Goal: Check status: Check status

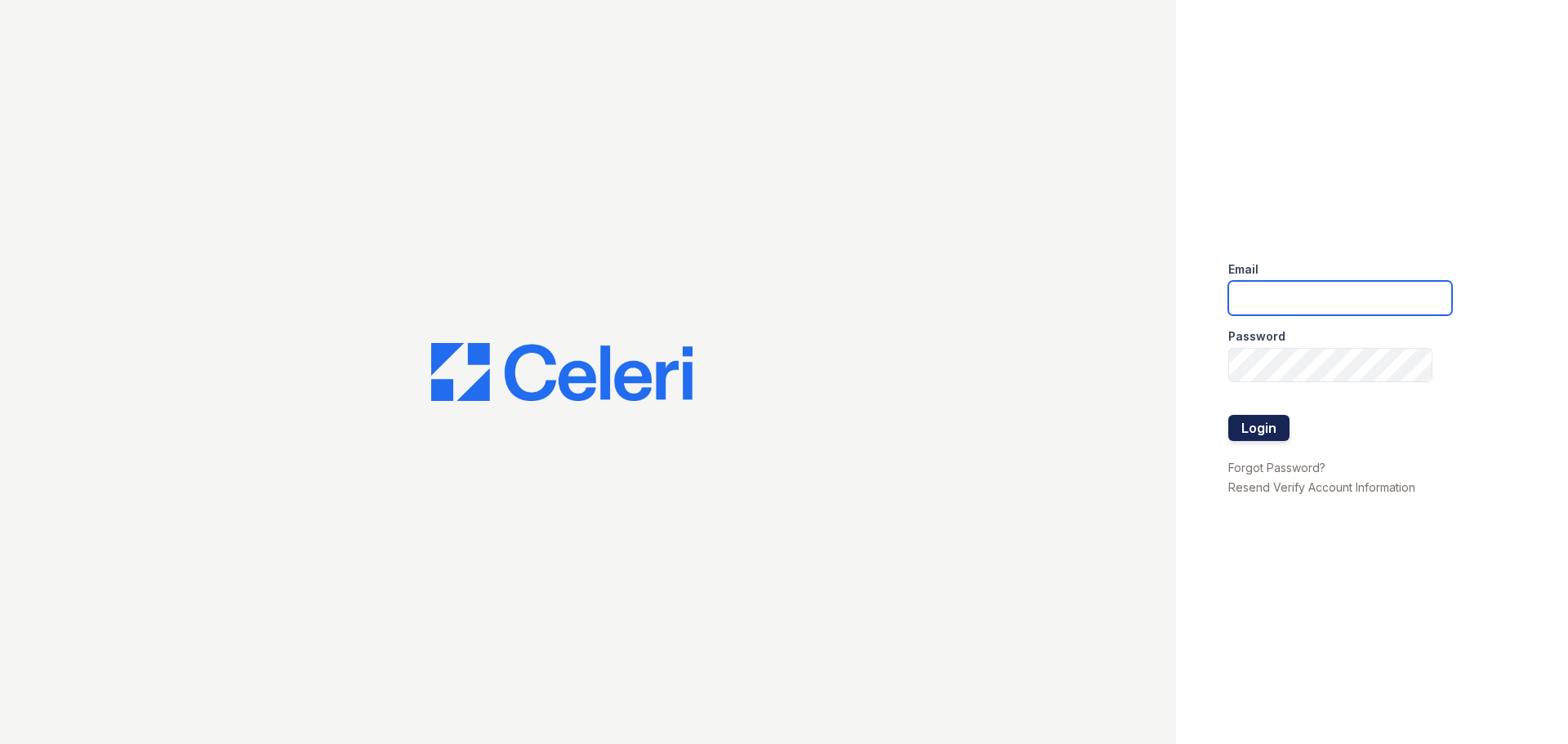
type input "thornbury.am@cafmanagement.com"
click at [1251, 422] on button "Login" at bounding box center [1259, 428] width 62 height 27
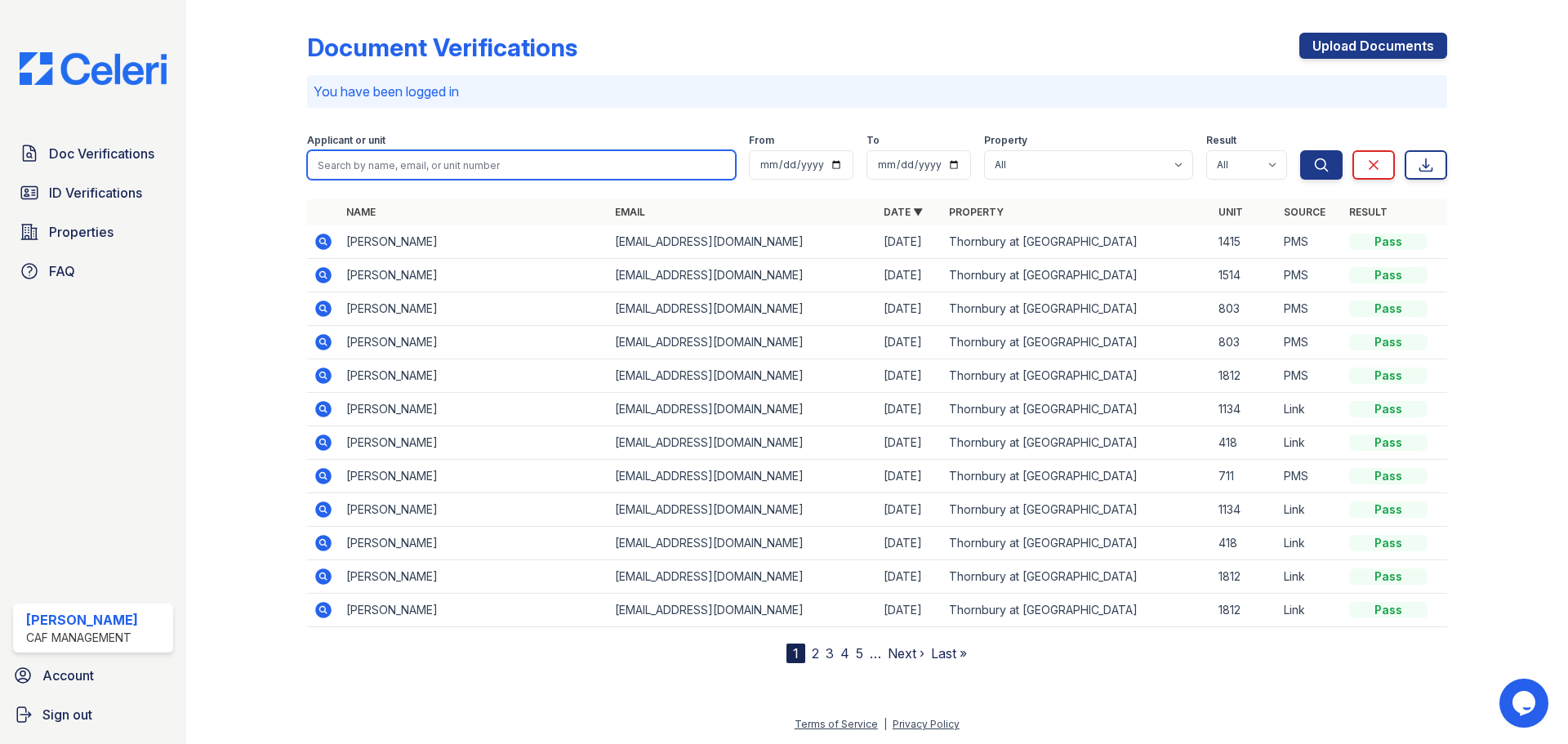
click at [369, 166] on input "search" at bounding box center [522, 164] width 429 height 29
type input "Helm"
click at [1300, 150] on button "Search" at bounding box center [1321, 164] width 43 height 29
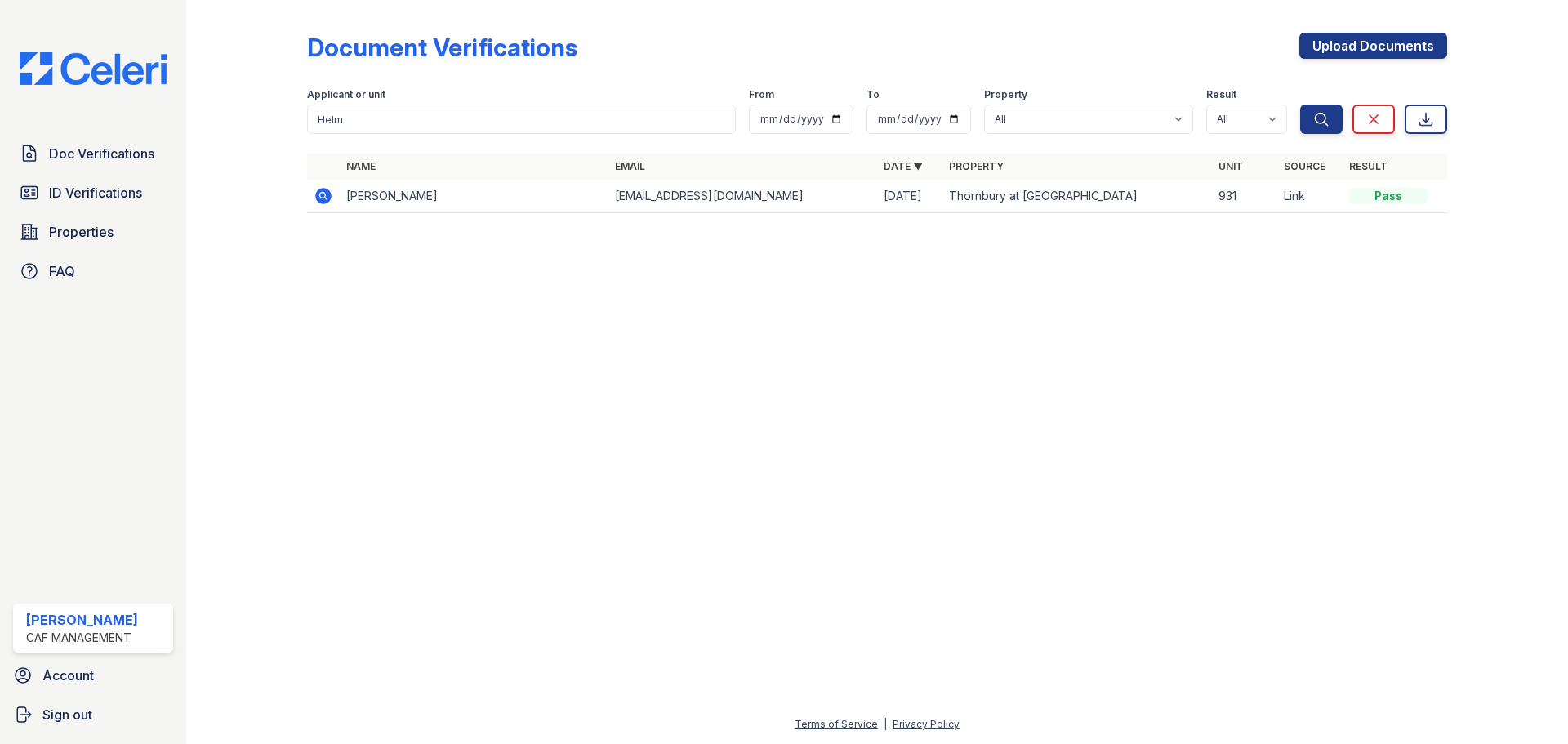
click at [321, 196] on icon at bounding box center [322, 195] width 4 height 4
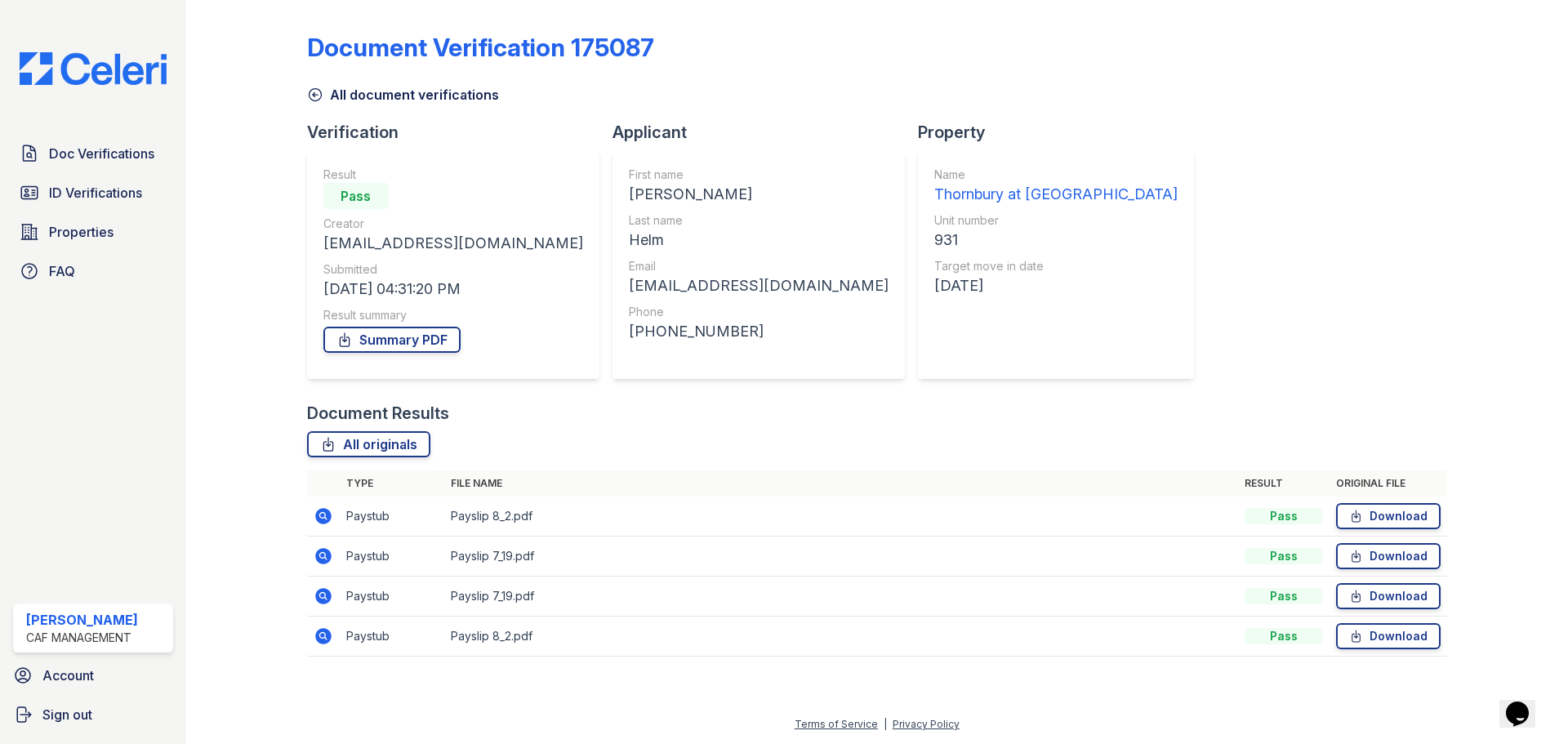
click at [324, 512] on icon at bounding box center [323, 516] width 20 height 20
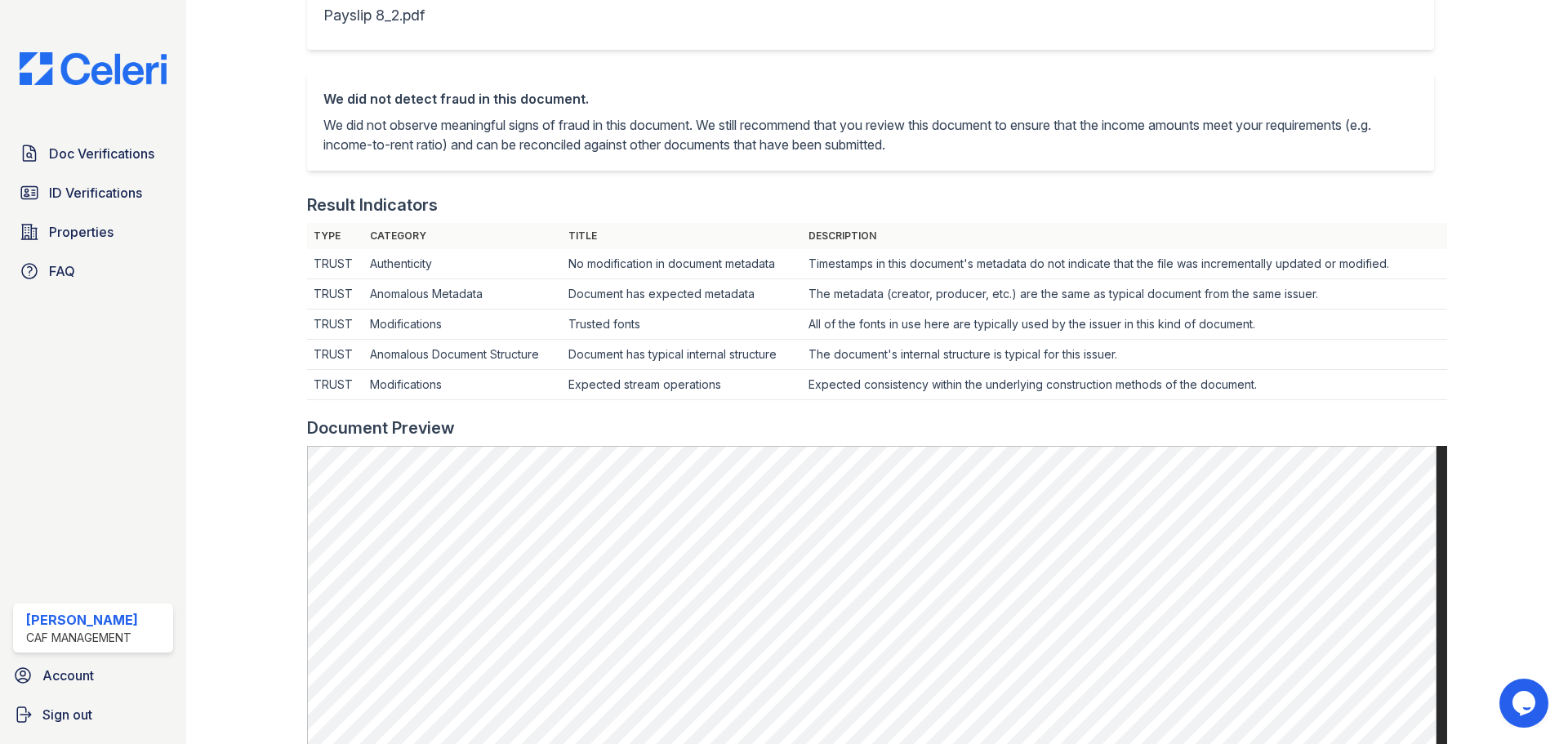
scroll to position [163, 0]
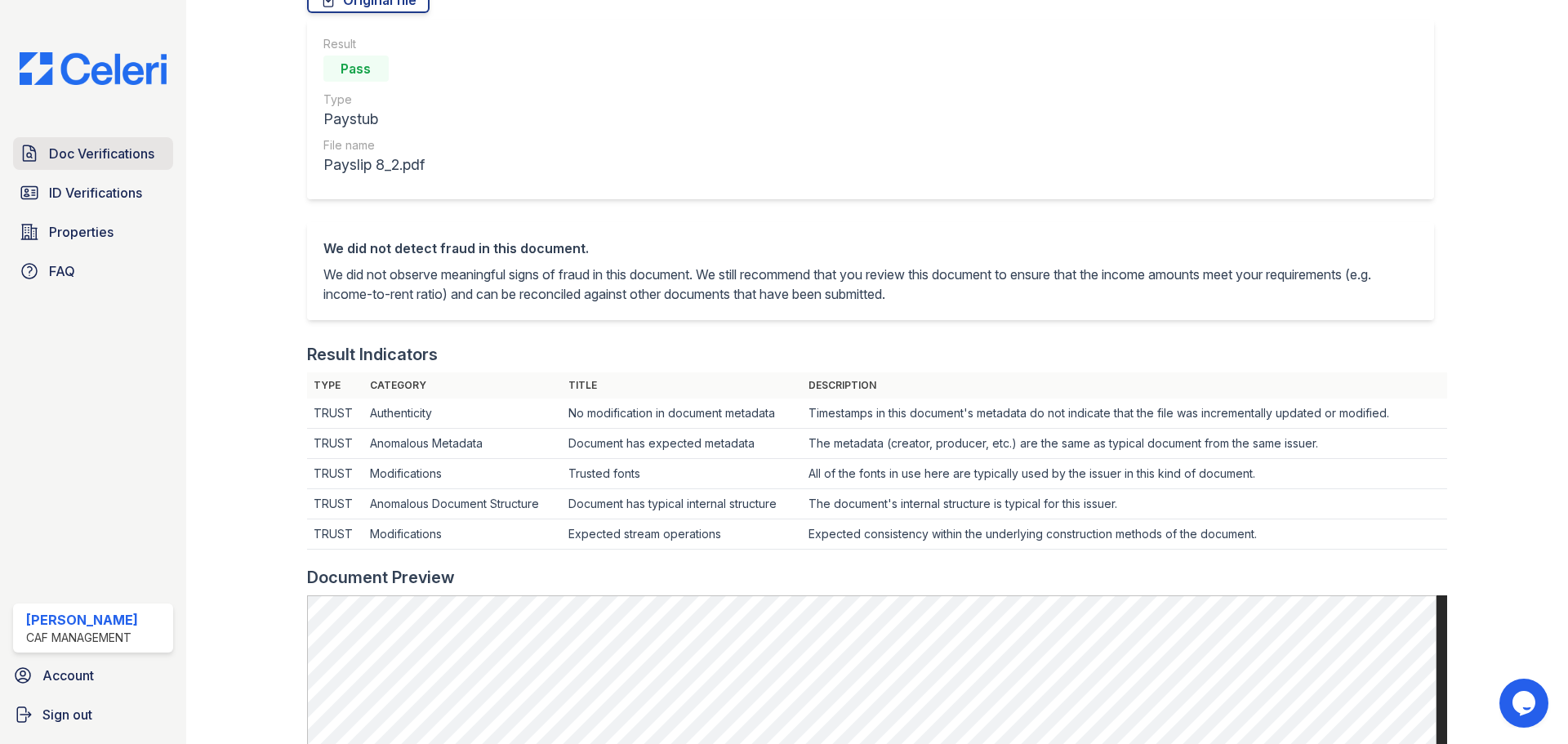
click at [98, 152] on span "Doc Verifications" at bounding box center [102, 153] width 105 height 20
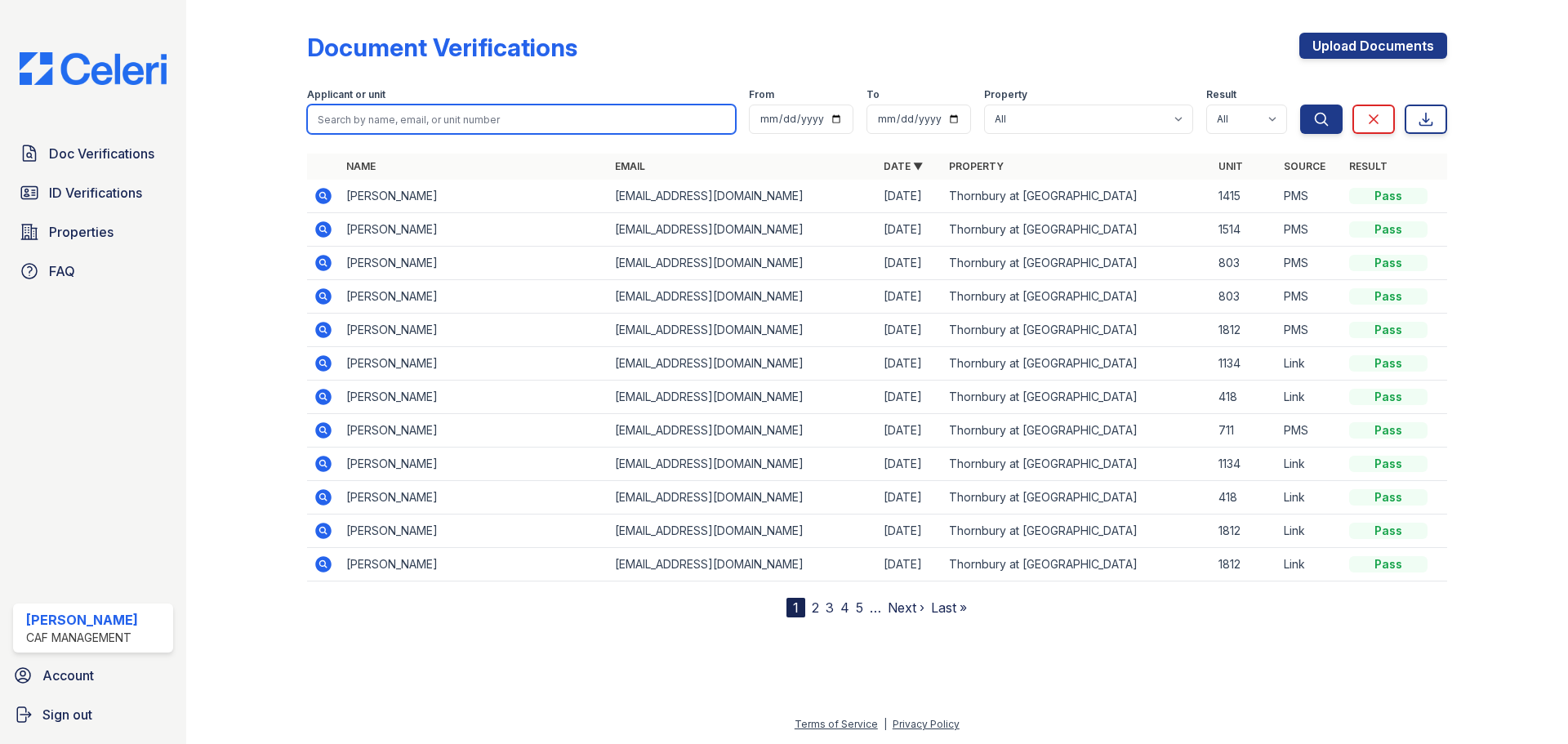
click at [353, 118] on input "search" at bounding box center [522, 119] width 429 height 29
type input "jennifer"
click at [365, 114] on input "jennifer" at bounding box center [522, 119] width 429 height 29
click at [1300, 104] on button "Search" at bounding box center [1321, 119] width 43 height 29
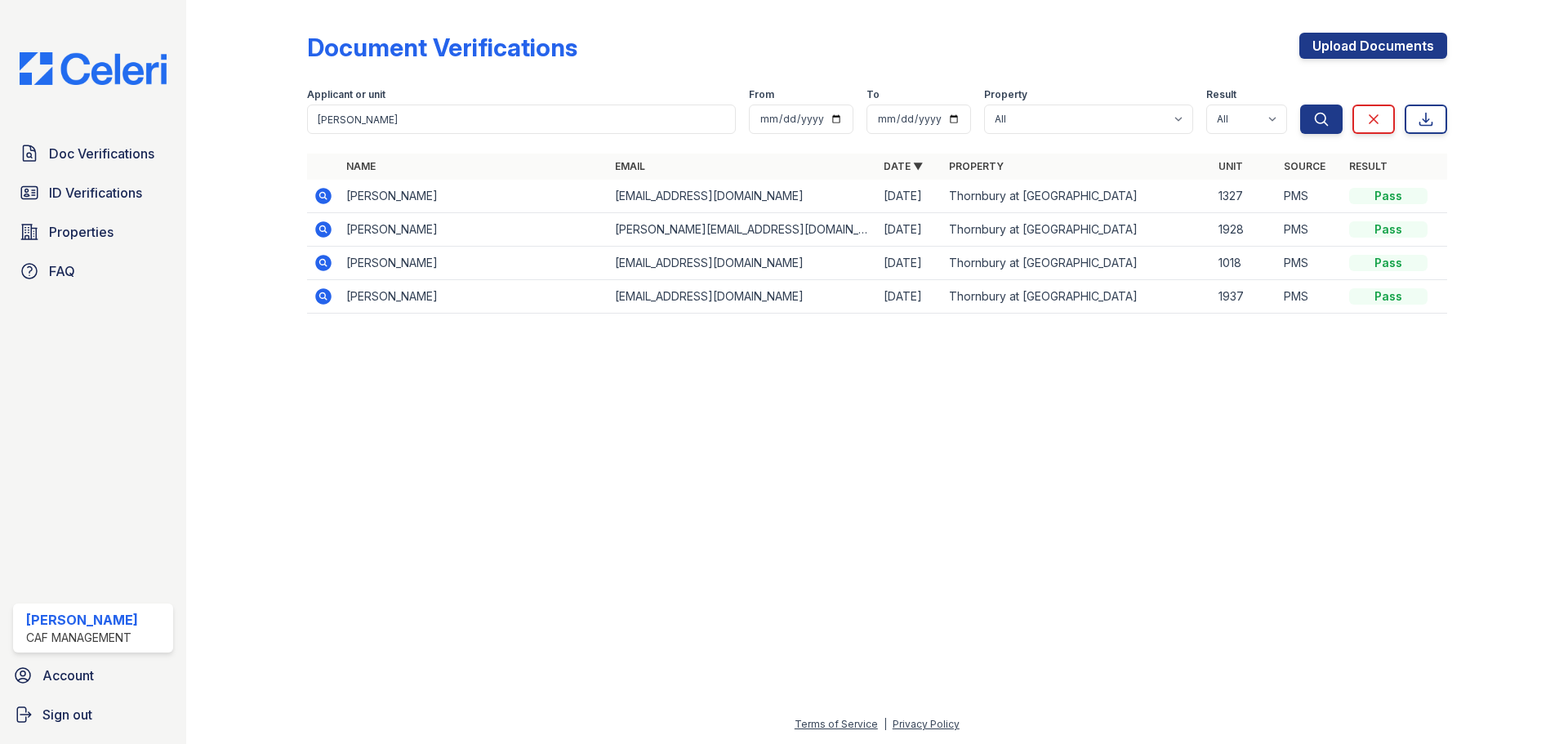
click at [326, 190] on icon at bounding box center [323, 195] width 16 height 16
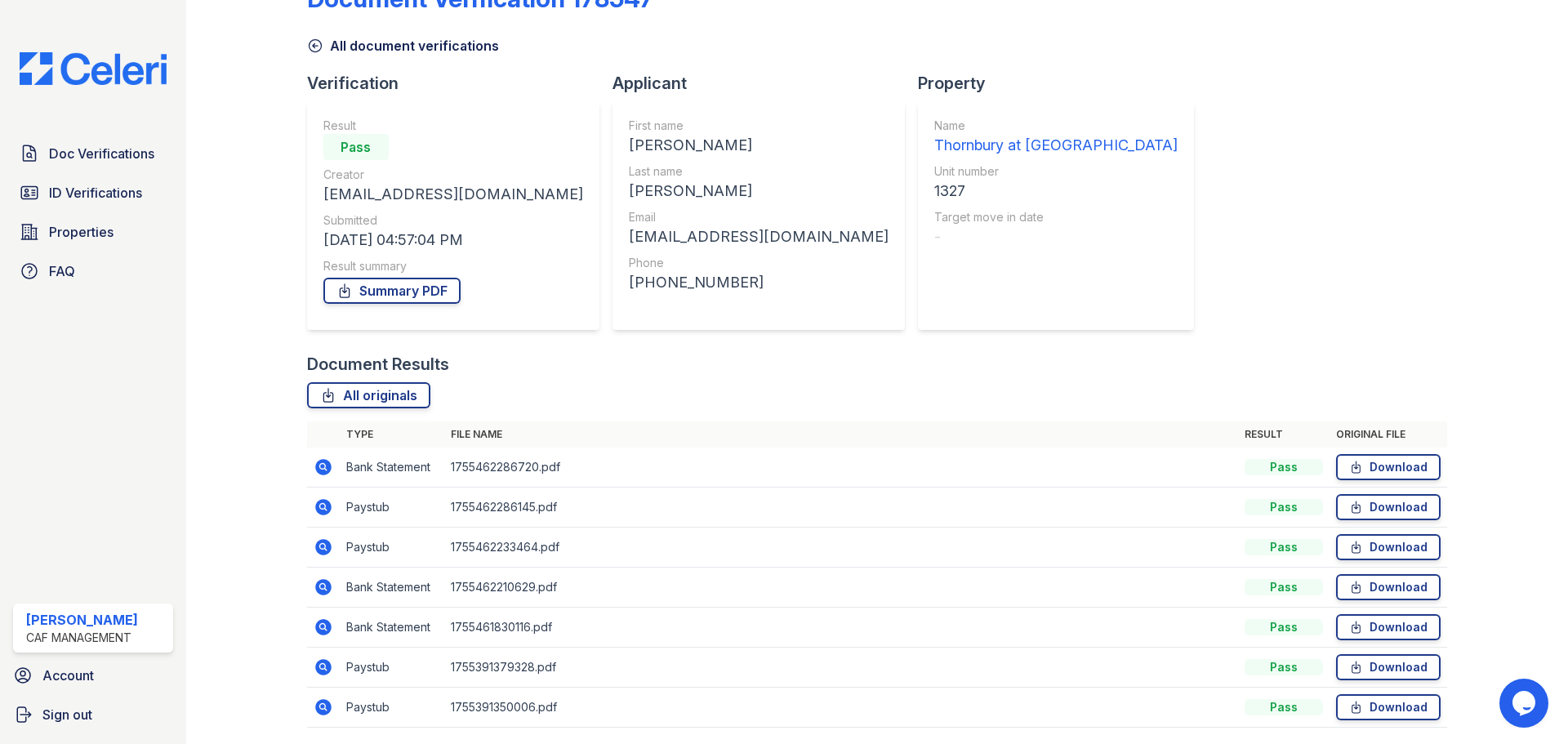
scroll to position [104, 0]
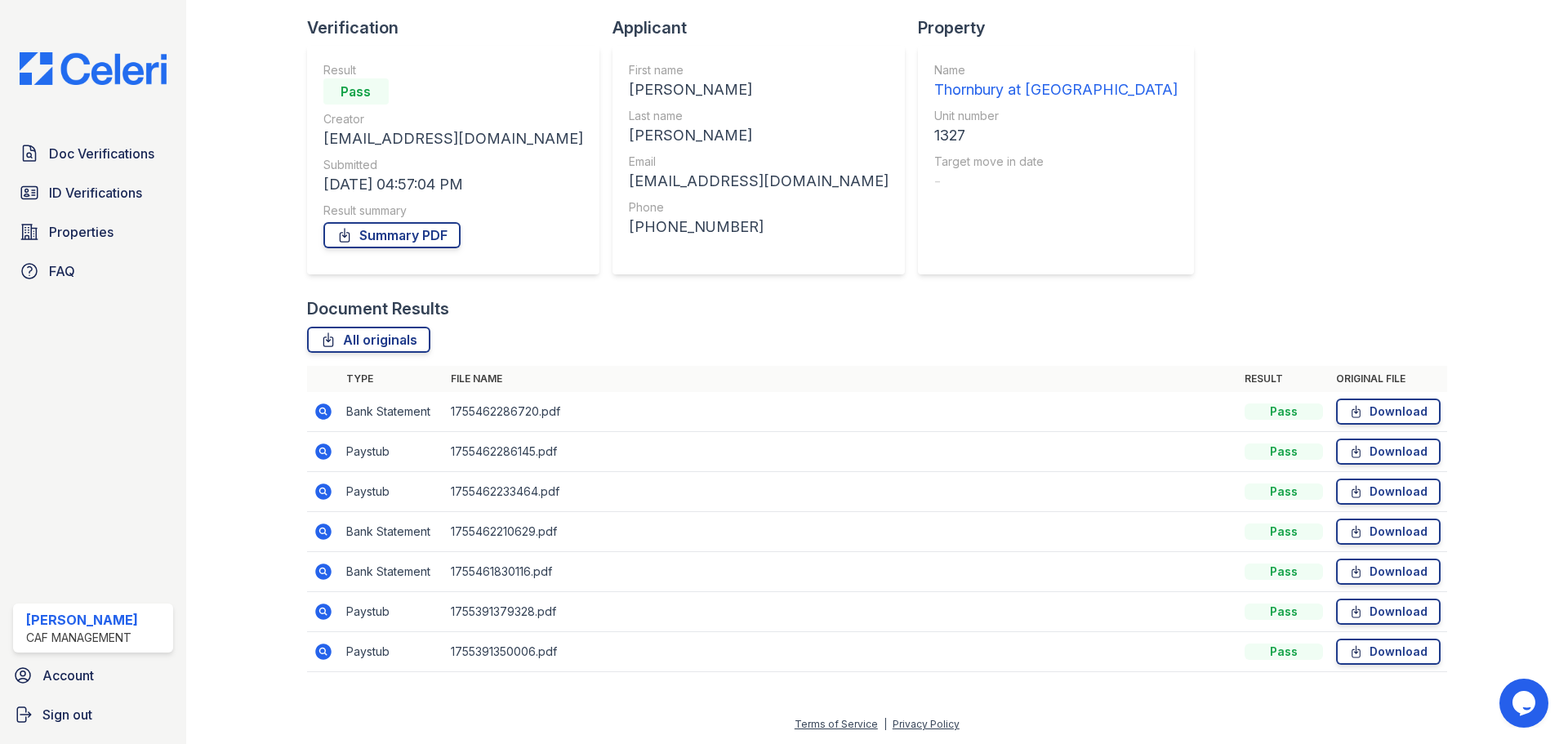
click at [321, 447] on icon at bounding box center [323, 451] width 16 height 16
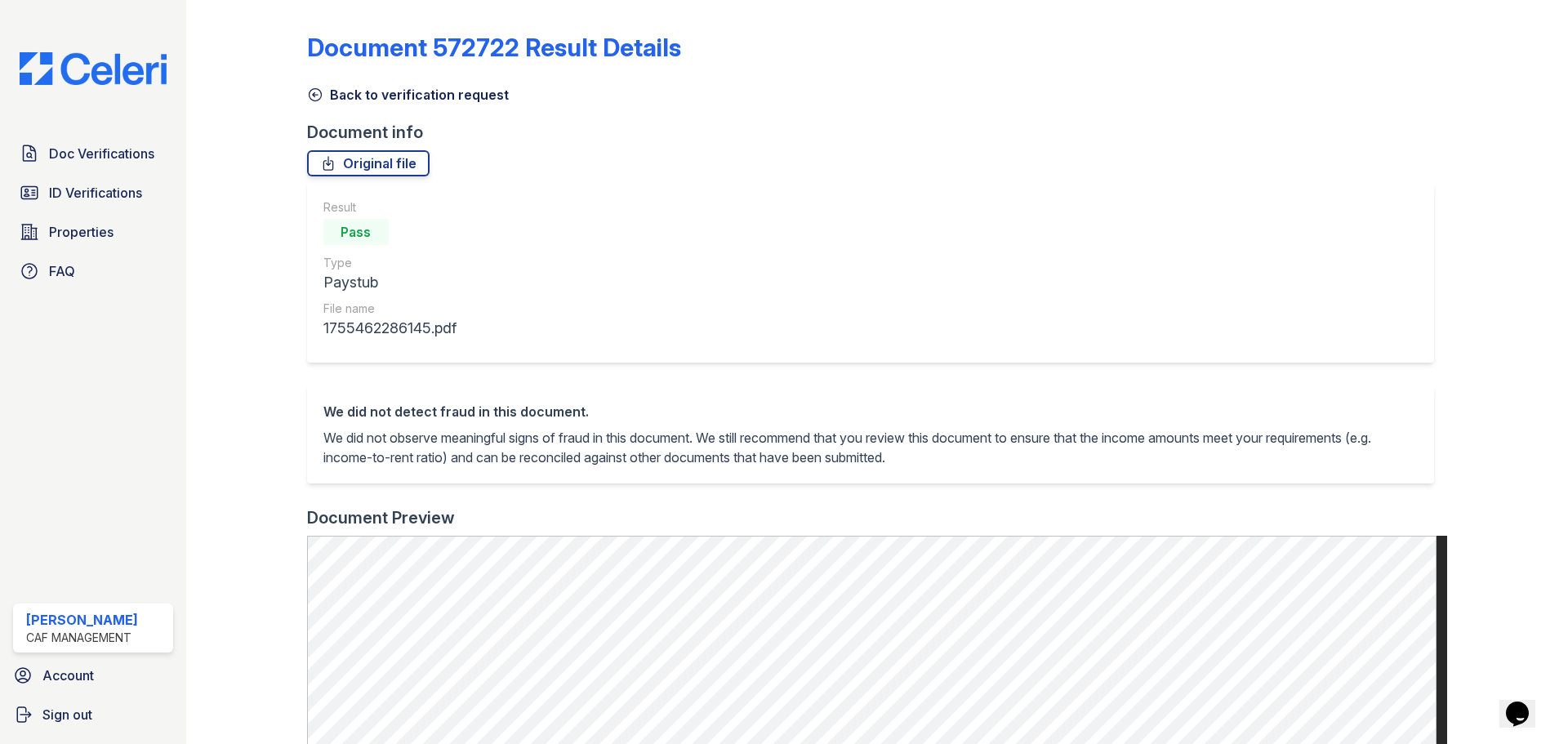
click at [318, 91] on icon at bounding box center [315, 94] width 16 height 16
